Goal: Find specific page/section: Find specific page/section

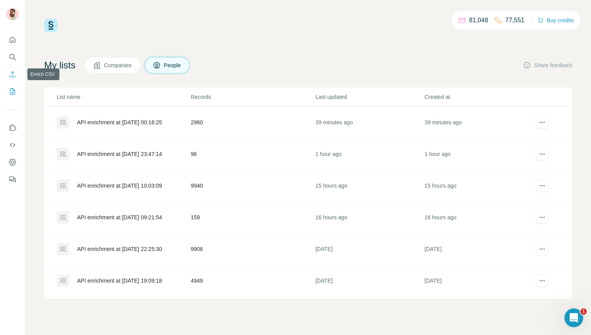
click at [9, 74] on icon "Enrich CSV" at bounding box center [13, 74] width 8 height 8
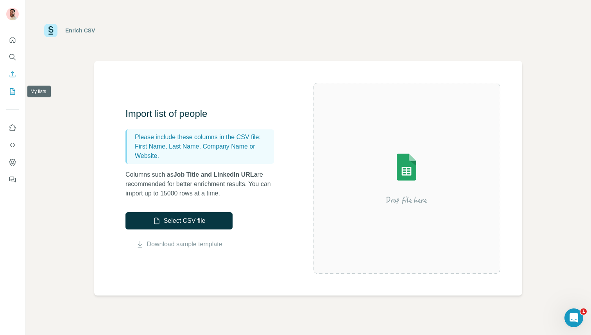
click at [9, 95] on icon "My lists" at bounding box center [13, 92] width 8 height 8
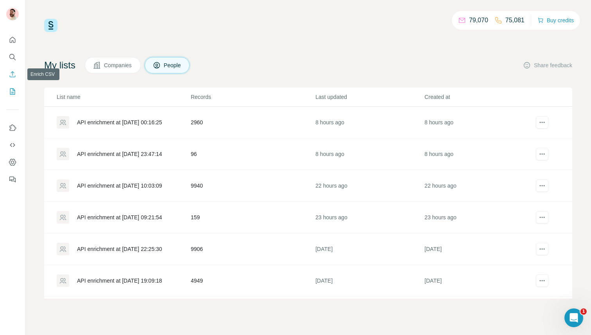
click at [18, 74] on button "Enrich CSV" at bounding box center [12, 74] width 13 height 14
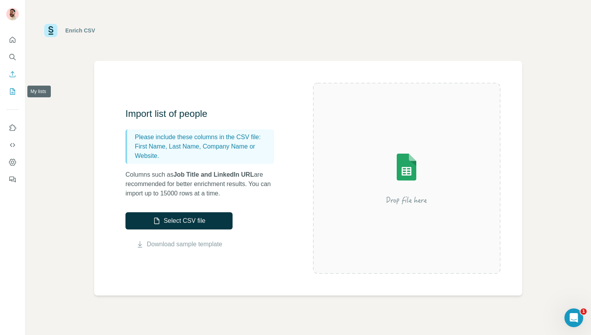
click at [15, 91] on icon "My lists" at bounding box center [13, 92] width 8 height 8
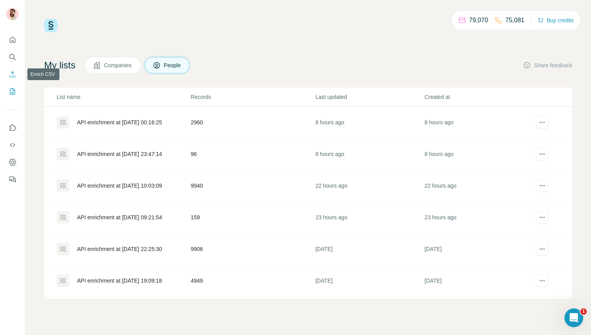
click at [13, 74] on icon "Enrich CSV" at bounding box center [13, 74] width 8 height 8
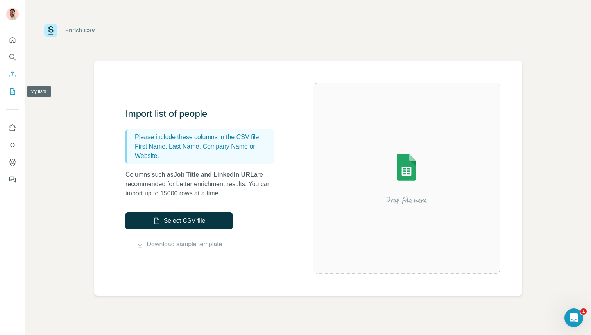
click at [13, 88] on icon "My lists" at bounding box center [13, 92] width 8 height 8
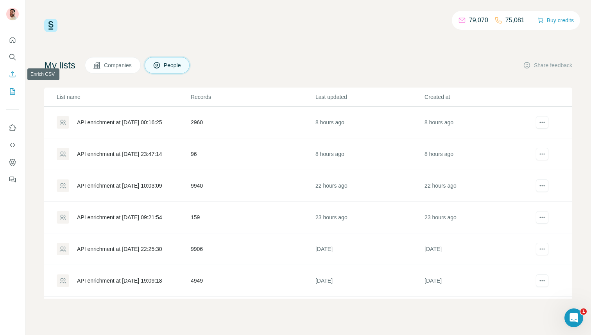
click at [12, 78] on button "Enrich CSV" at bounding box center [12, 74] width 13 height 14
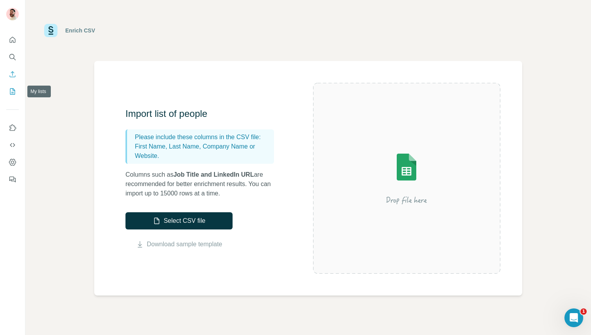
click at [12, 90] on icon "My lists" at bounding box center [13, 92] width 8 height 8
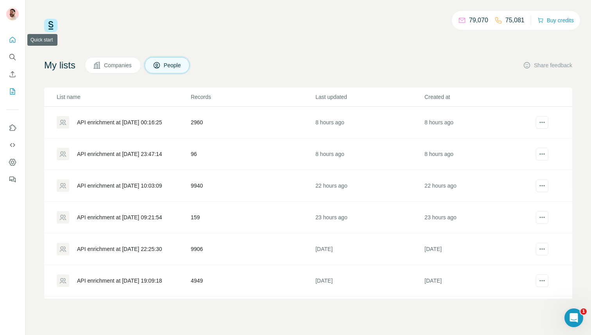
click at [11, 43] on icon "Quick start" at bounding box center [13, 40] width 8 height 8
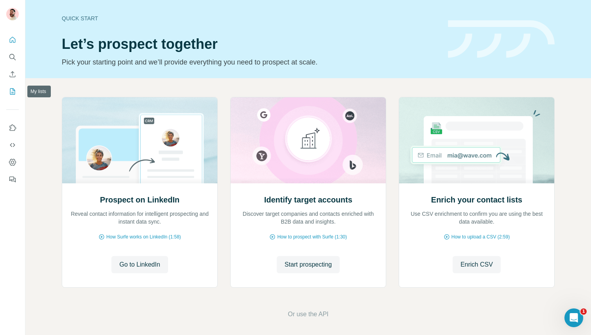
click at [9, 94] on icon "My lists" at bounding box center [13, 92] width 8 height 8
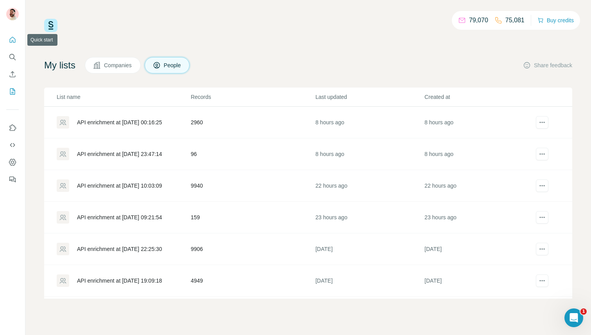
click at [13, 36] on icon "Quick start" at bounding box center [13, 40] width 8 height 8
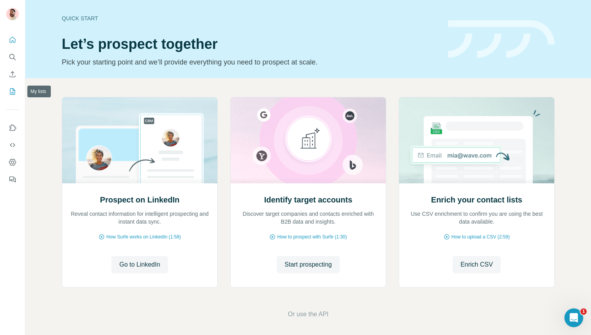
click at [13, 90] on icon "My lists" at bounding box center [13, 90] width 4 height 5
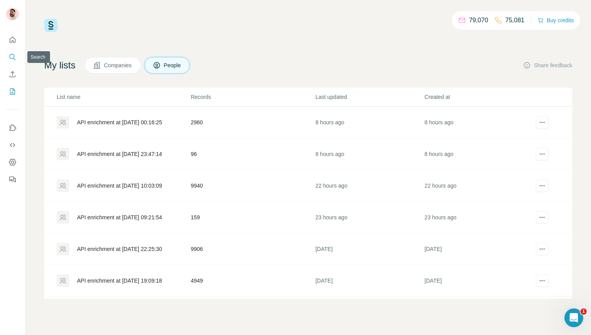
click at [12, 53] on button "Search" at bounding box center [12, 57] width 13 height 14
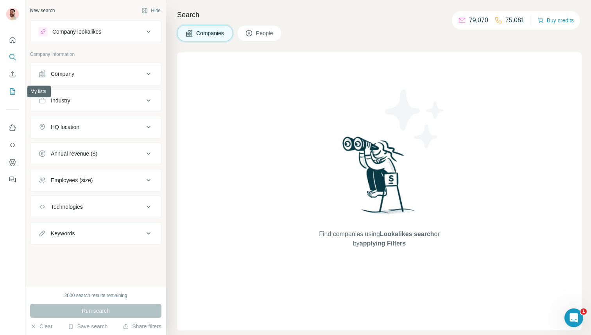
click at [9, 87] on button "My lists" at bounding box center [12, 91] width 13 height 14
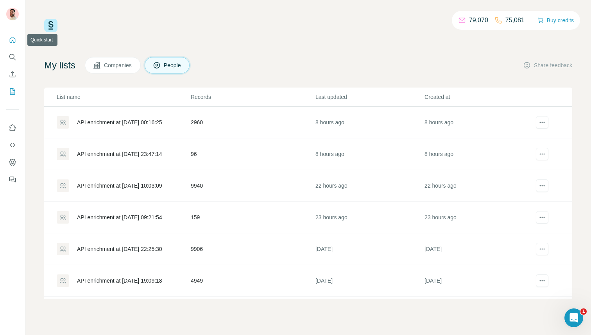
click at [9, 43] on icon "Quick start" at bounding box center [13, 40] width 8 height 8
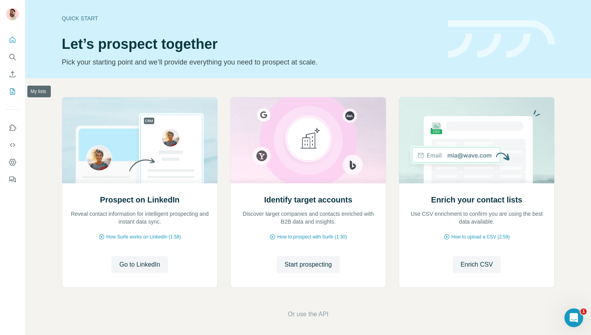
click at [13, 91] on icon "My lists" at bounding box center [13, 92] width 8 height 8
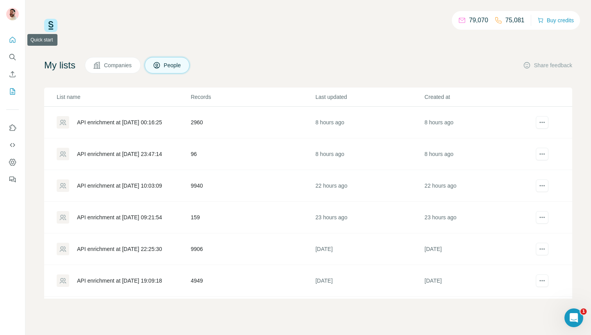
click at [10, 44] on button "Quick start" at bounding box center [12, 40] width 13 height 14
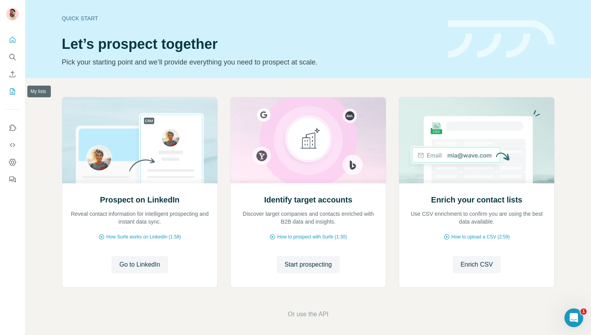
click at [13, 90] on icon "My lists" at bounding box center [13, 90] width 4 height 5
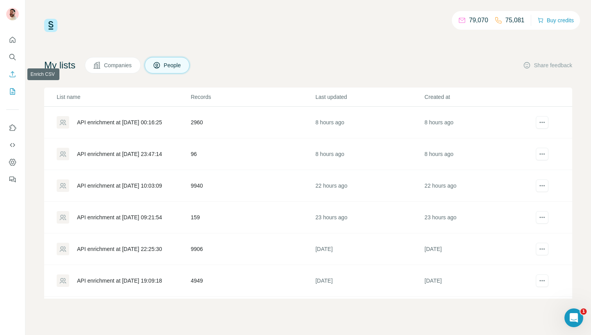
click at [14, 73] on icon "Enrich CSV" at bounding box center [13, 74] width 8 height 8
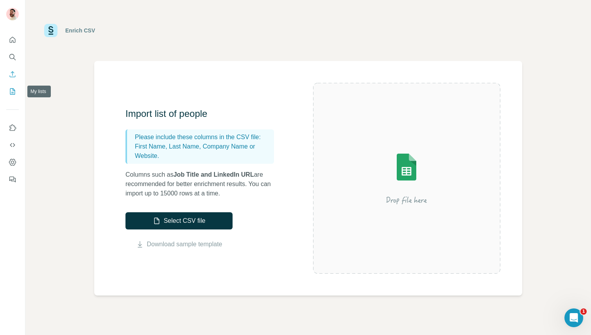
click at [13, 86] on button "My lists" at bounding box center [12, 91] width 13 height 14
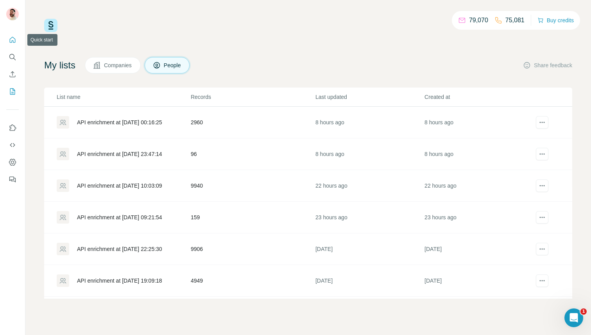
click at [13, 36] on icon "Quick start" at bounding box center [13, 40] width 8 height 8
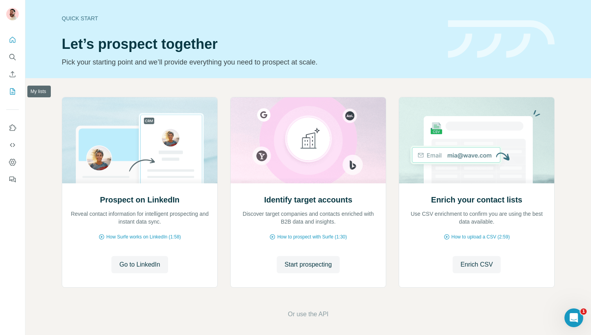
click at [11, 88] on icon "My lists" at bounding box center [12, 91] width 5 height 6
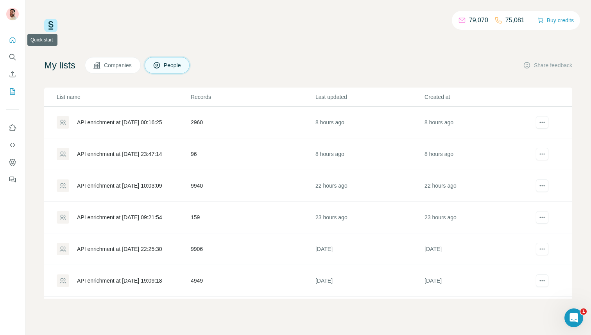
click at [9, 38] on icon "Quick start" at bounding box center [13, 40] width 8 height 8
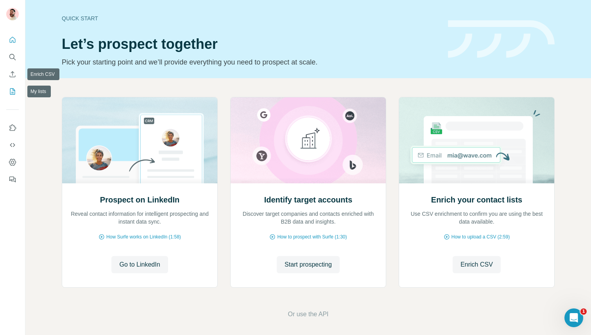
click at [11, 84] on button "My lists" at bounding box center [12, 91] width 13 height 14
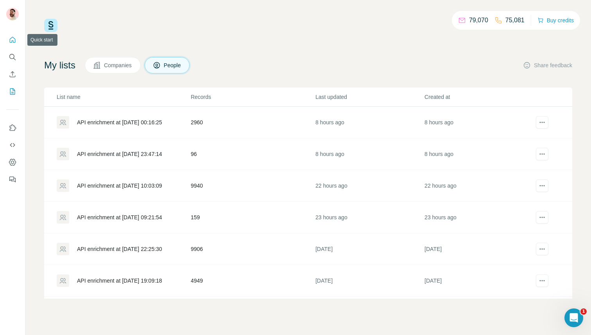
click at [13, 35] on button "Quick start" at bounding box center [12, 40] width 13 height 14
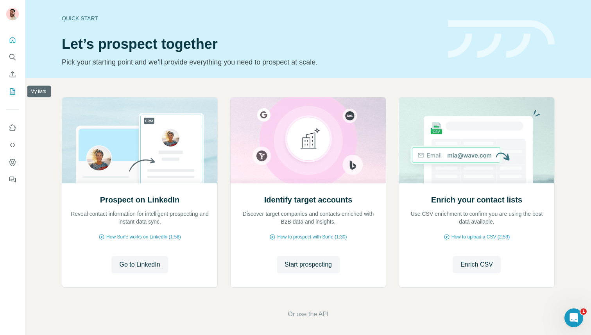
click at [14, 90] on icon "My lists" at bounding box center [12, 91] width 5 height 6
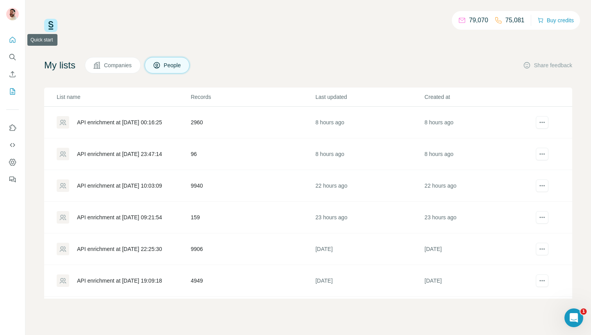
click at [15, 43] on icon "Quick start" at bounding box center [13, 40] width 8 height 8
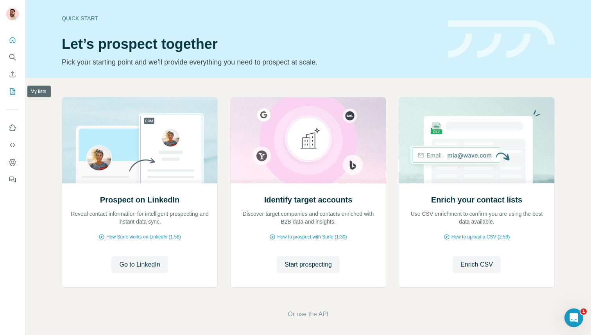
click at [13, 94] on icon "My lists" at bounding box center [12, 91] width 5 height 6
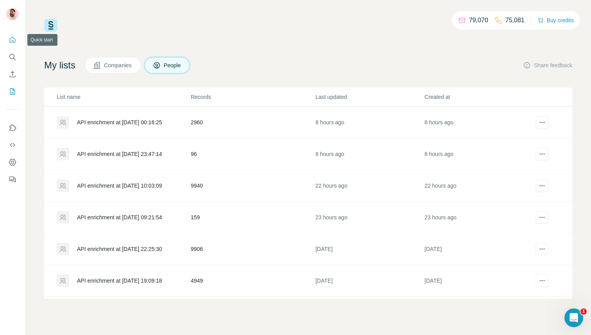
click at [13, 38] on icon "Quick start" at bounding box center [13, 40] width 8 height 8
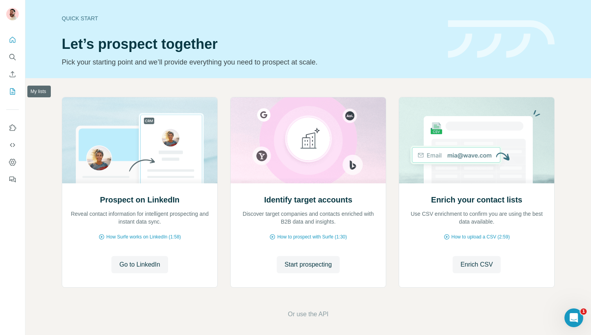
click at [15, 90] on icon "My lists" at bounding box center [13, 92] width 8 height 8
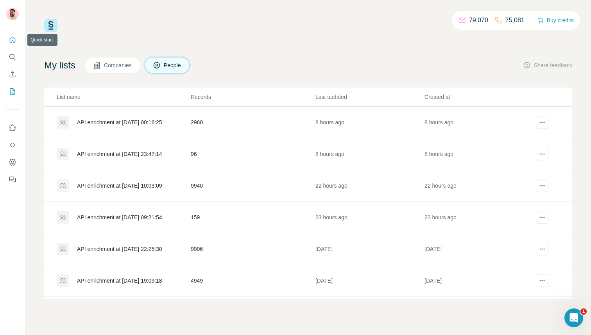
click at [14, 37] on icon "Quick start" at bounding box center [13, 40] width 8 height 8
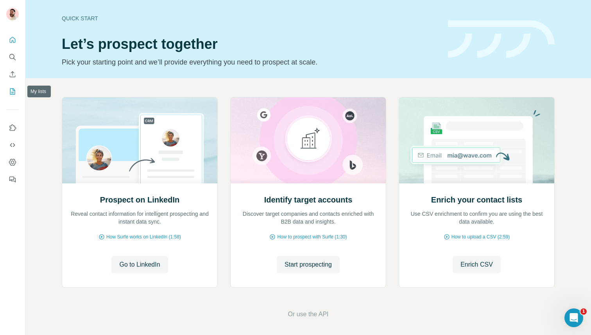
click at [13, 92] on icon "My lists" at bounding box center [13, 90] width 4 height 5
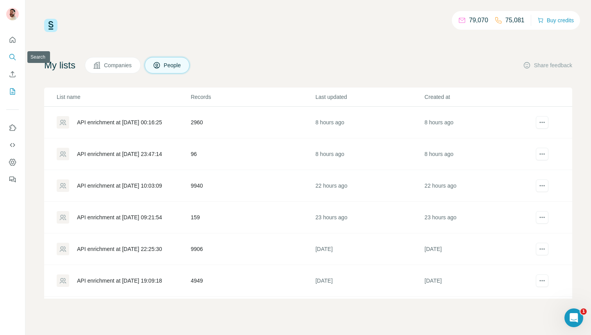
click at [12, 56] on icon "Search" at bounding box center [13, 57] width 8 height 8
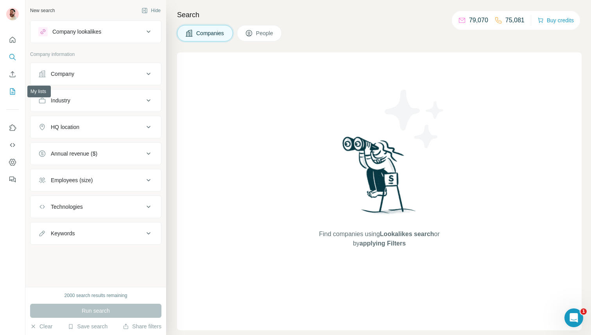
click at [13, 95] on icon "My lists" at bounding box center [13, 92] width 8 height 8
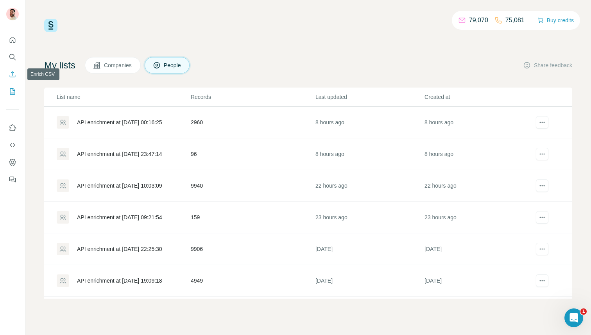
click at [11, 77] on icon "Enrich CSV" at bounding box center [13, 74] width 6 height 6
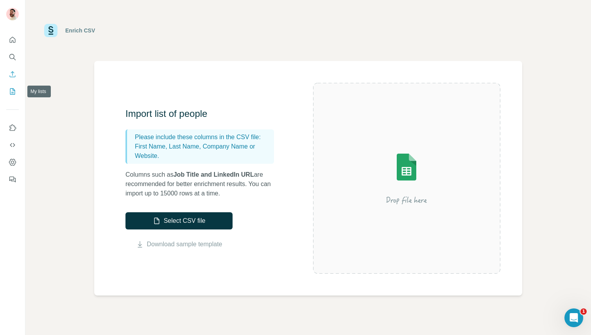
click at [14, 96] on button "My lists" at bounding box center [12, 91] width 13 height 14
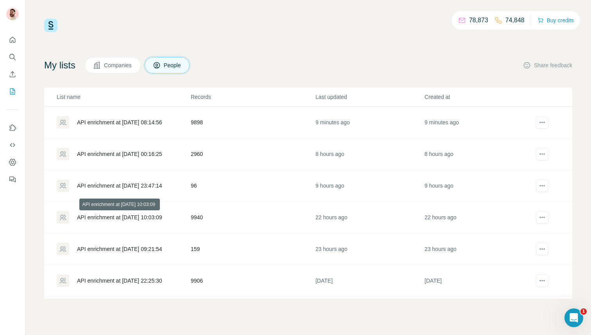
scroll to position [20, 0]
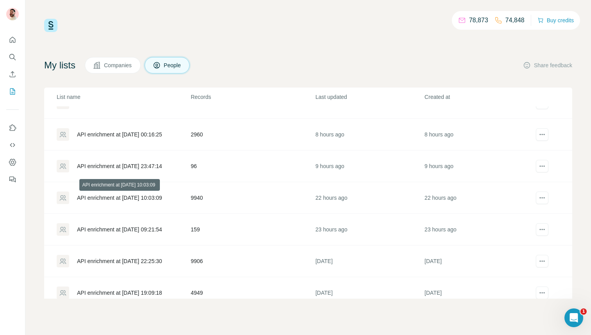
click at [133, 198] on div "API enrichment at [DATE] 10:03:09" at bounding box center [119, 198] width 85 height 8
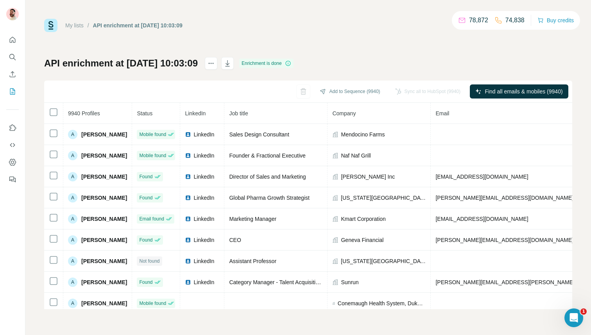
click at [150, 66] on h1 "API enrichment at [DATE] 10:03:09" at bounding box center [121, 63] width 154 height 13
copy div "API enrichment at [DATE] 10:03:09"
